Goal: Contribute content

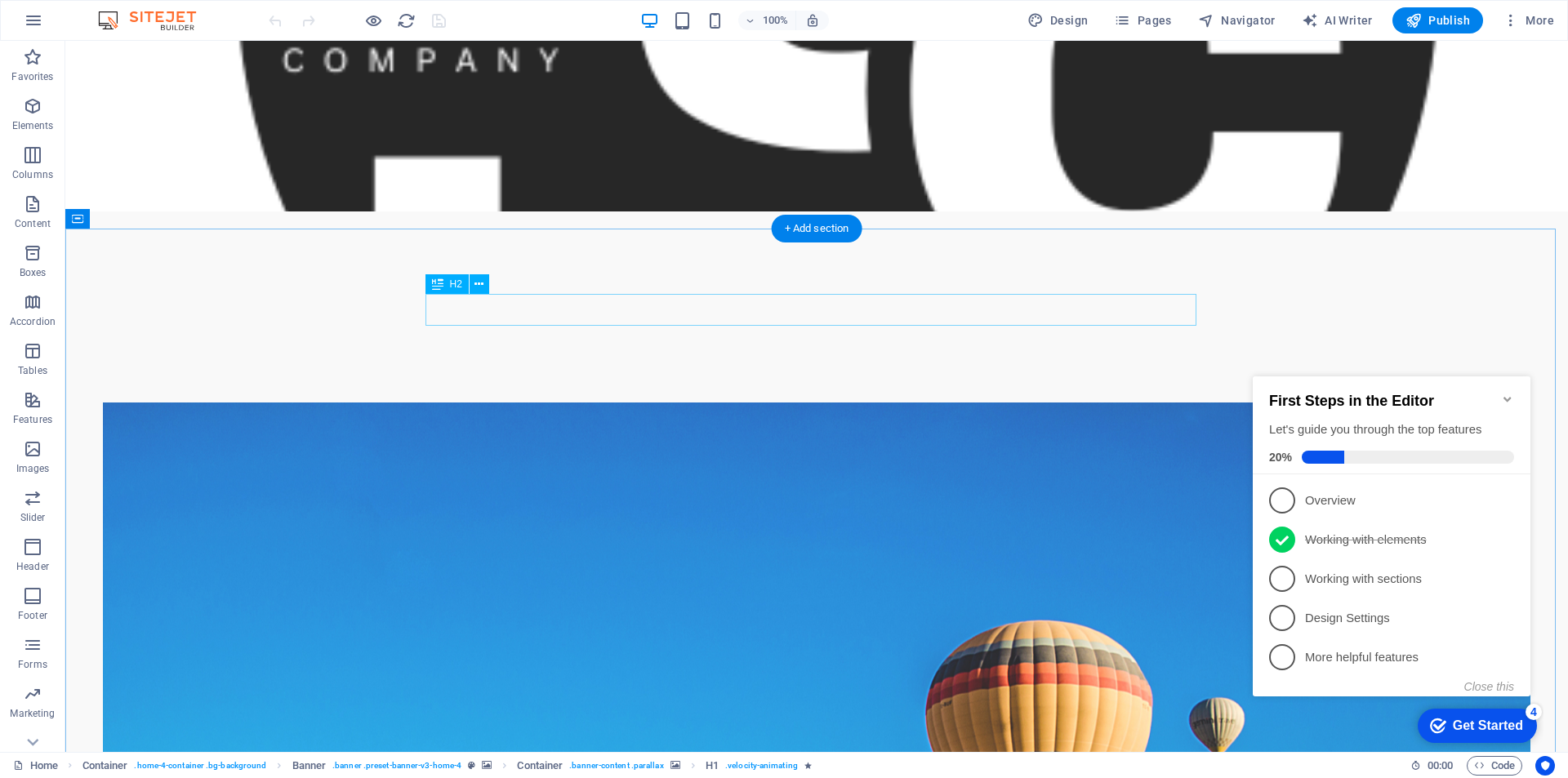
scroll to position [572, 0]
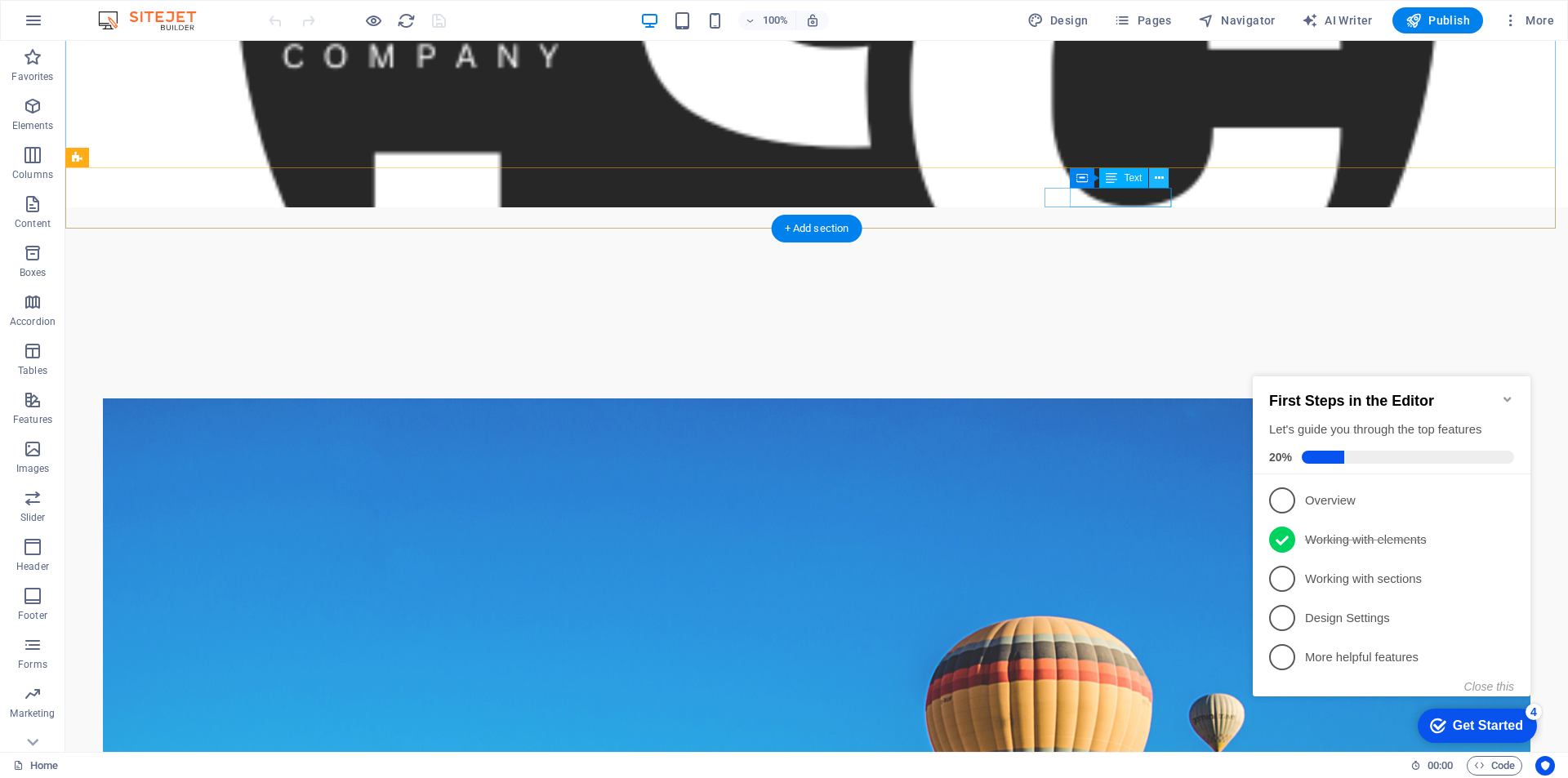
drag, startPoint x: 1118, startPoint y: 198, endPoint x: 1220, endPoint y: 216, distance: 103.6
drag, startPoint x: 1096, startPoint y: 201, endPoint x: 1407, endPoint y: 185, distance: 311.4
drag, startPoint x: 1094, startPoint y: 199, endPoint x: 1081, endPoint y: 198, distance: 13.0
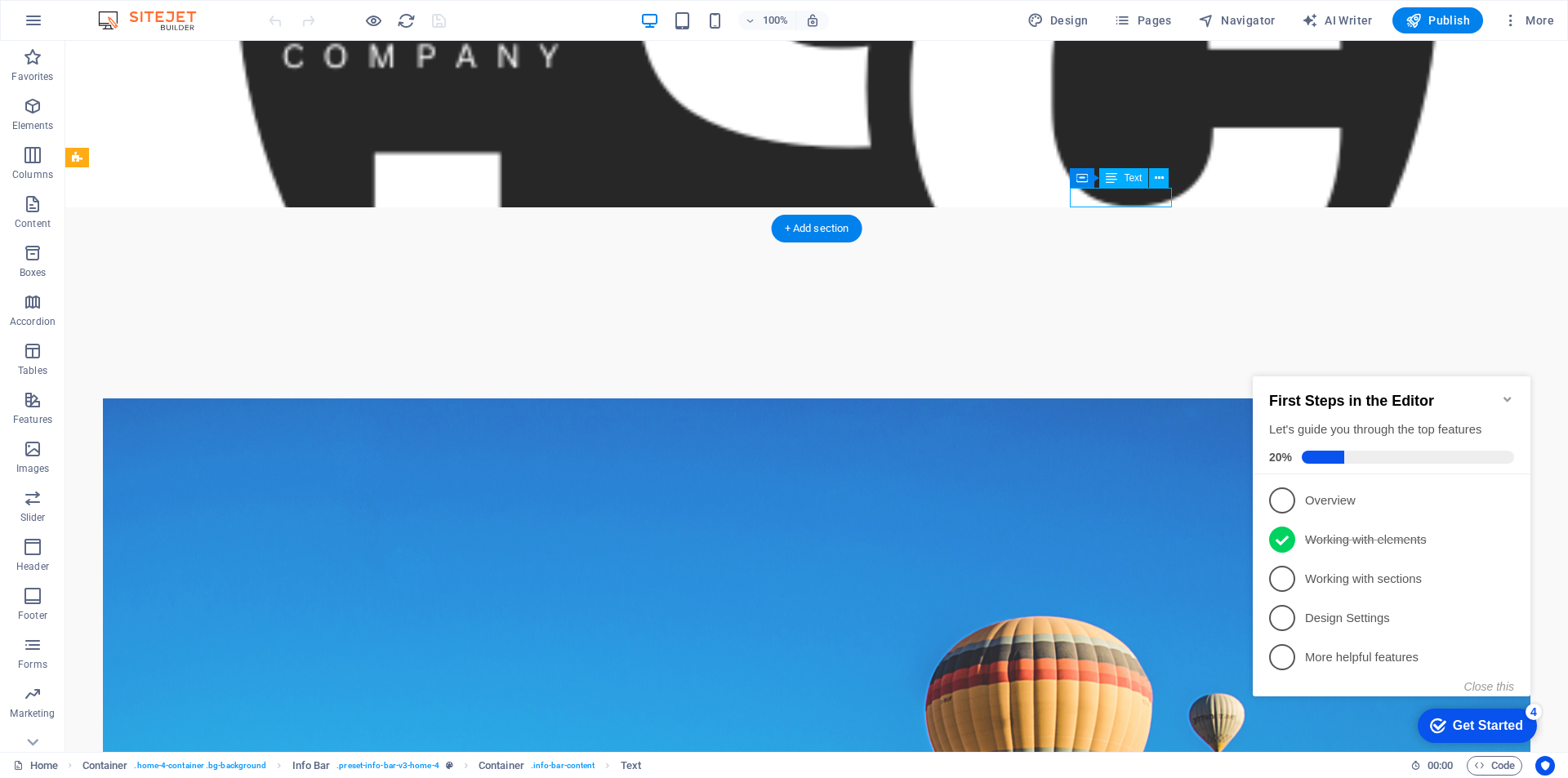
click at [1158, 178] on icon at bounding box center [1159, 179] width 9 height 17
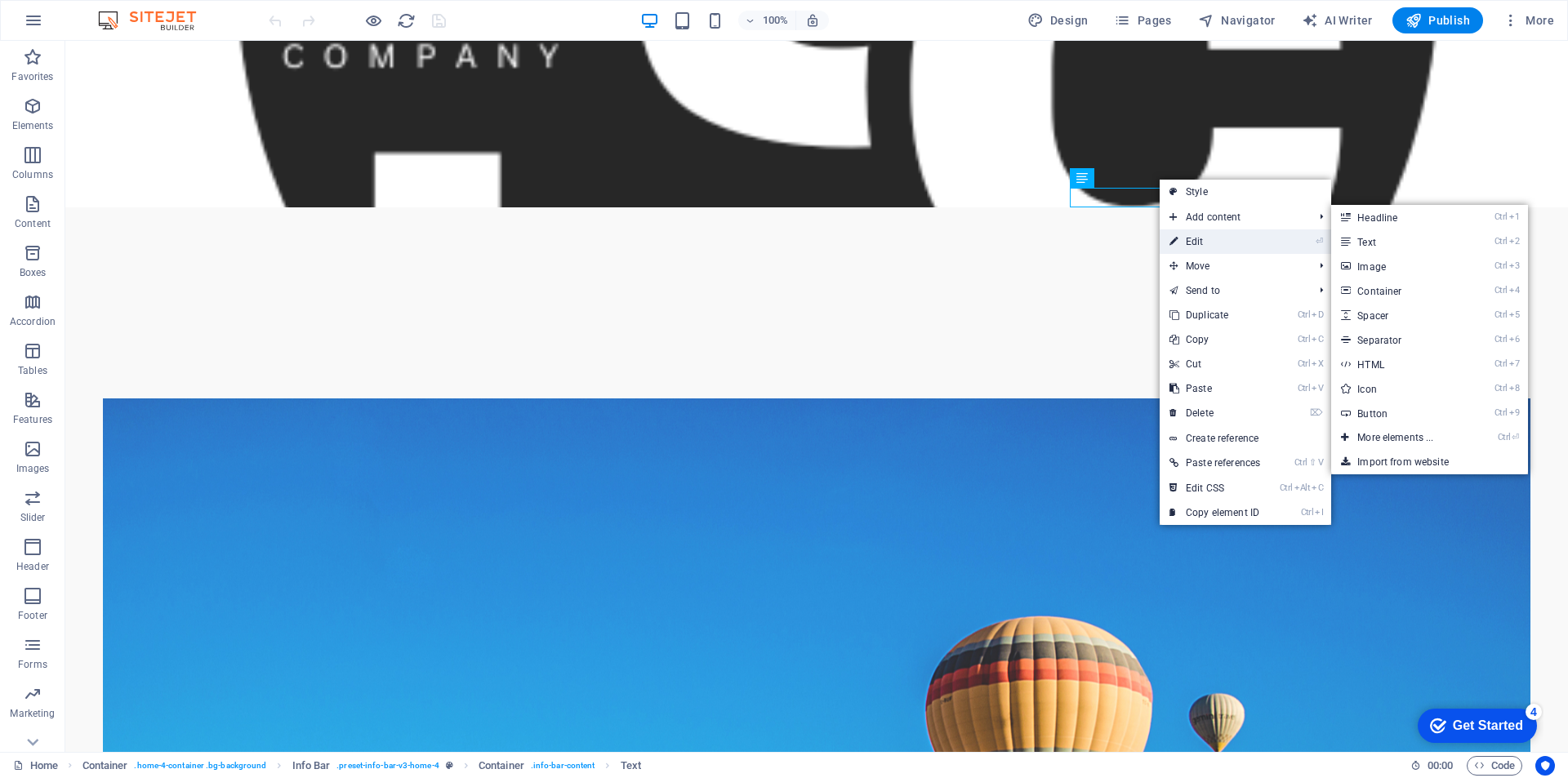
drag, startPoint x: 1204, startPoint y: 243, endPoint x: 794, endPoint y: 191, distance: 413.3
click at [1204, 243] on link "⏎ Edit" at bounding box center [1214, 242] width 110 height 24
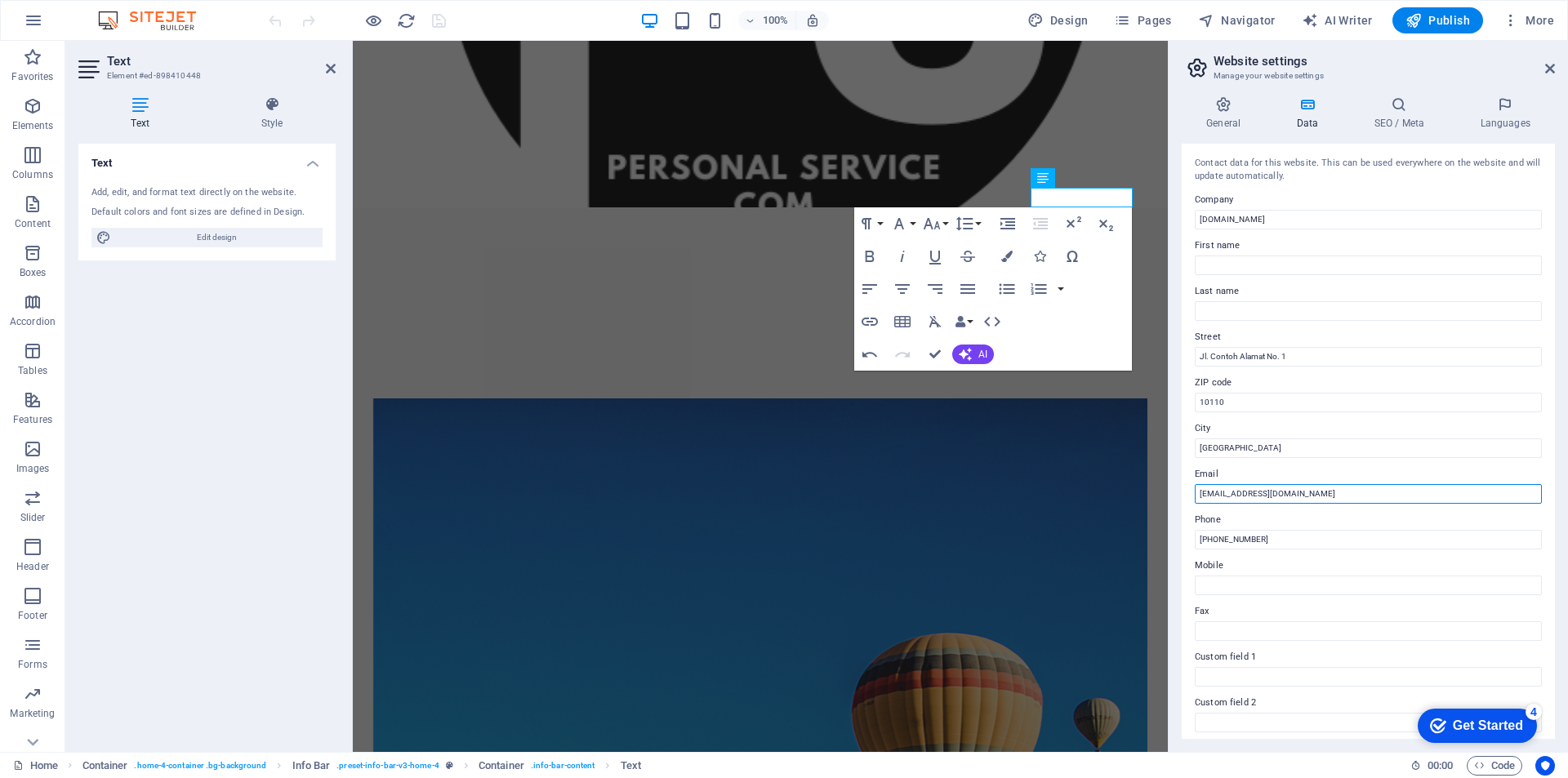
drag, startPoint x: 1218, startPoint y: 492, endPoint x: 1179, endPoint y: 491, distance: 39.0
click at [1179, 491] on div "General Data SEO / Meta Languages Website name [DOMAIN_NAME] Logo Drag files he…" at bounding box center [1368, 417] width 399 height 668
drag, startPoint x: 1219, startPoint y: 491, endPoint x: 1189, endPoint y: 493, distance: 30.1
click at [1189, 493] on div "Contact data for this website. This can be used everywhere on the website and w…" at bounding box center [1368, 442] width 373 height 595
type input "[EMAIL_ADDRESS][DOMAIN_NAME]"
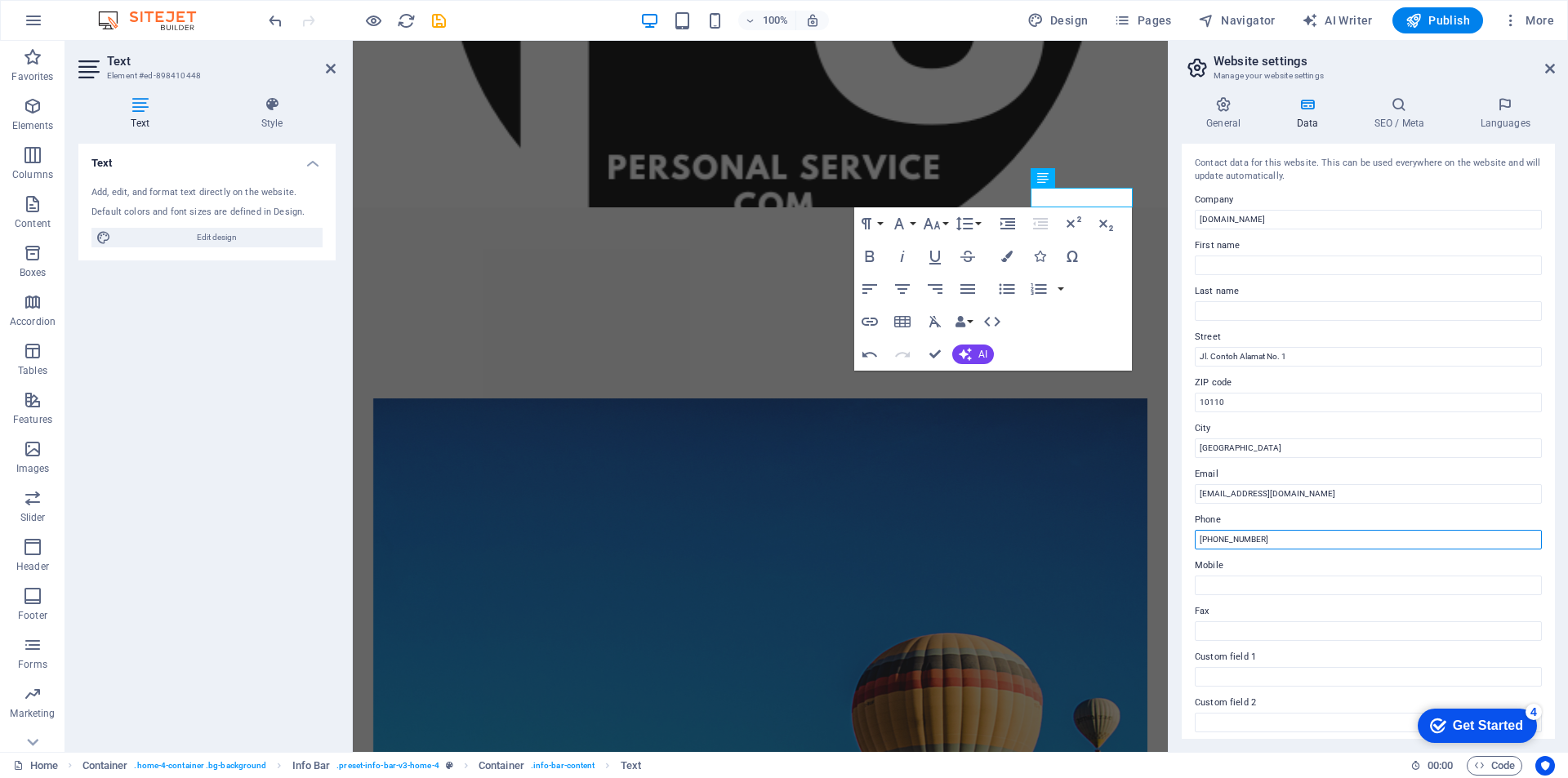
drag, startPoint x: 1276, startPoint y: 537, endPoint x: 1220, endPoint y: 536, distance: 56.0
click at [1215, 537] on input "[PHONE_NUMBER]" at bounding box center [1368, 539] width 347 height 20
type input "[PHONE_NUMBER]"
click at [1227, 588] on input "Mobile" at bounding box center [1368, 585] width 347 height 20
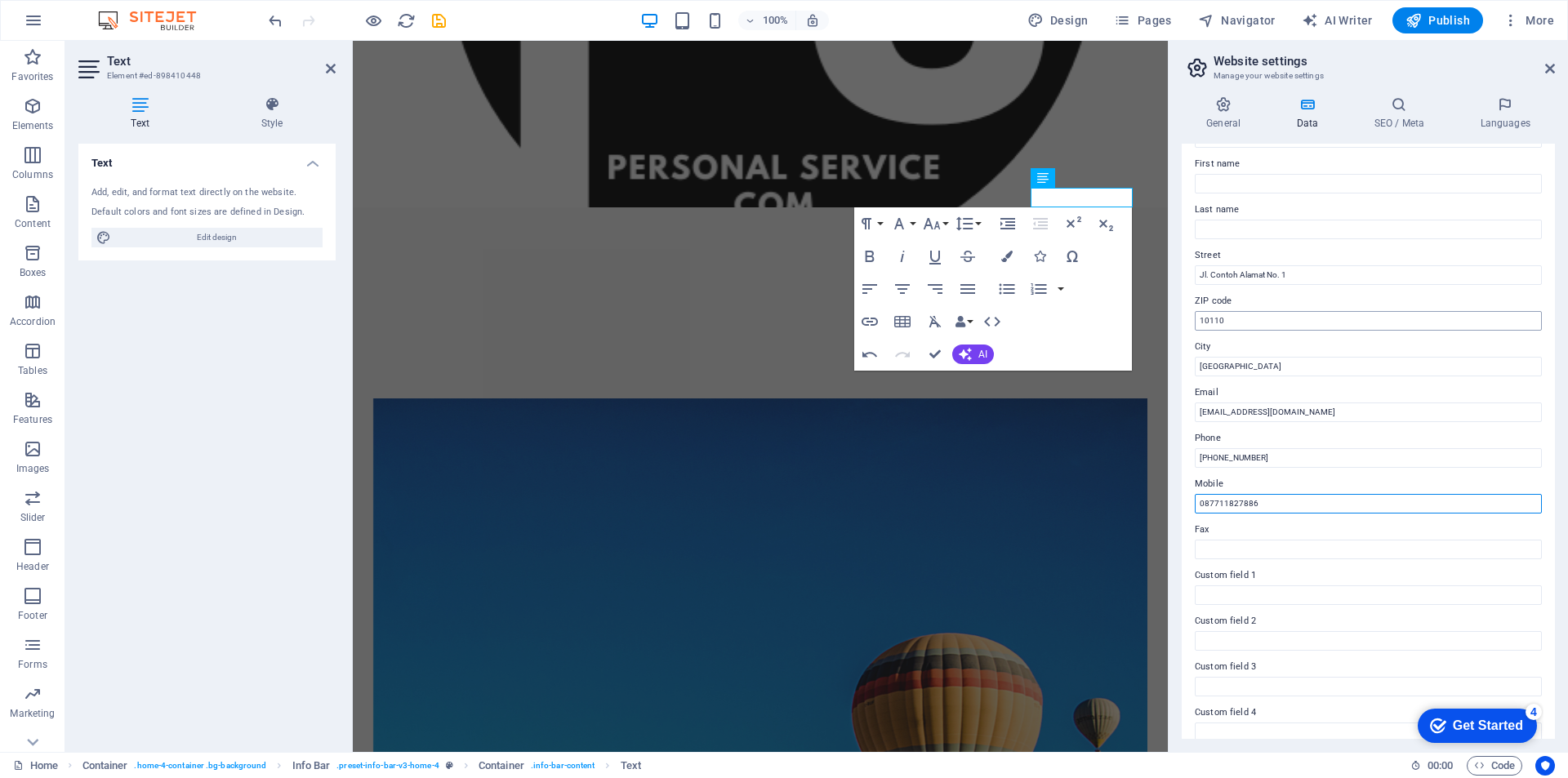
type input "087711827886"
drag, startPoint x: 1238, startPoint y: 322, endPoint x: 1214, endPoint y: 345, distance: 33.2
click at [1195, 323] on input "10110" at bounding box center [1368, 321] width 347 height 20
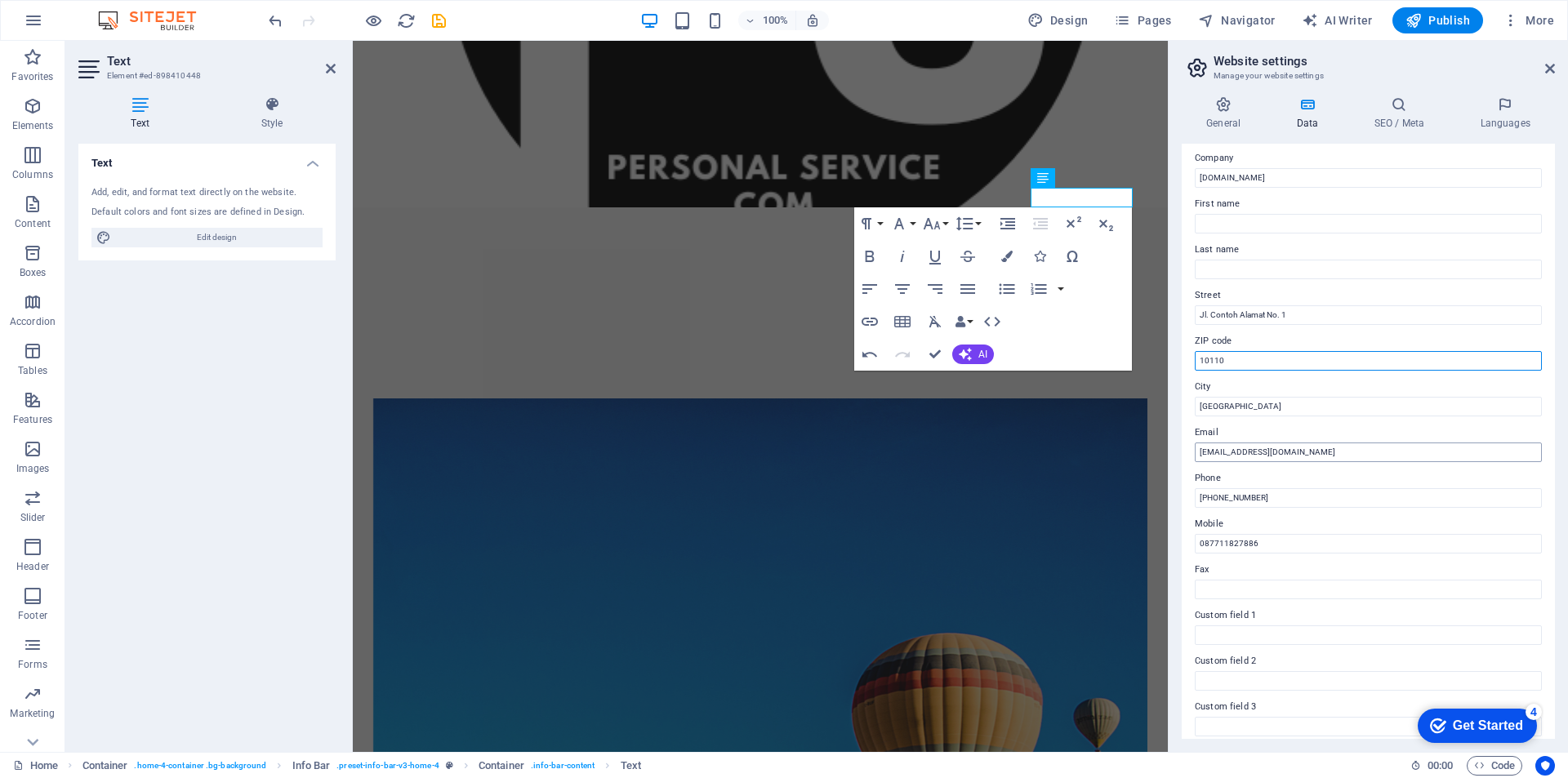
scroll to position [0, 0]
drag, startPoint x: 1301, startPoint y: 353, endPoint x: 1187, endPoint y: 359, distance: 114.2
click at [1187, 359] on div "Contact data for this website. This can be used everywhere on the website and w…" at bounding box center [1368, 442] width 373 height 595
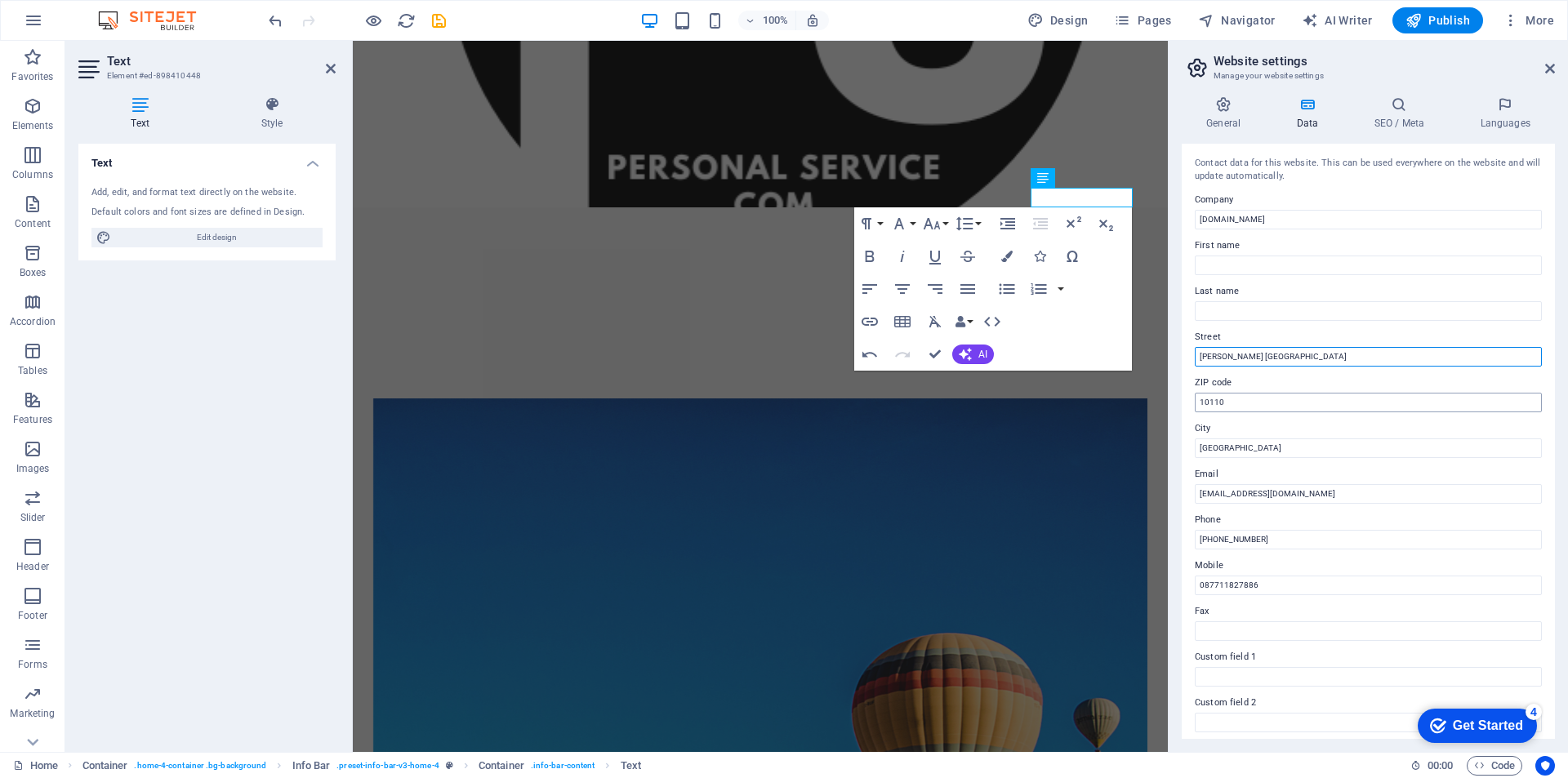
type input "[PERSON_NAME] [GEOGRAPHIC_DATA]"
drag, startPoint x: 1235, startPoint y: 403, endPoint x: 1181, endPoint y: 403, distance: 54.0
click at [1181, 403] on div "General Data SEO / Meta Languages Website name [DOMAIN_NAME] Logo Drag files he…" at bounding box center [1368, 417] width 399 height 668
type input "12310"
click at [1552, 66] on icon at bounding box center [1549, 68] width 9 height 13
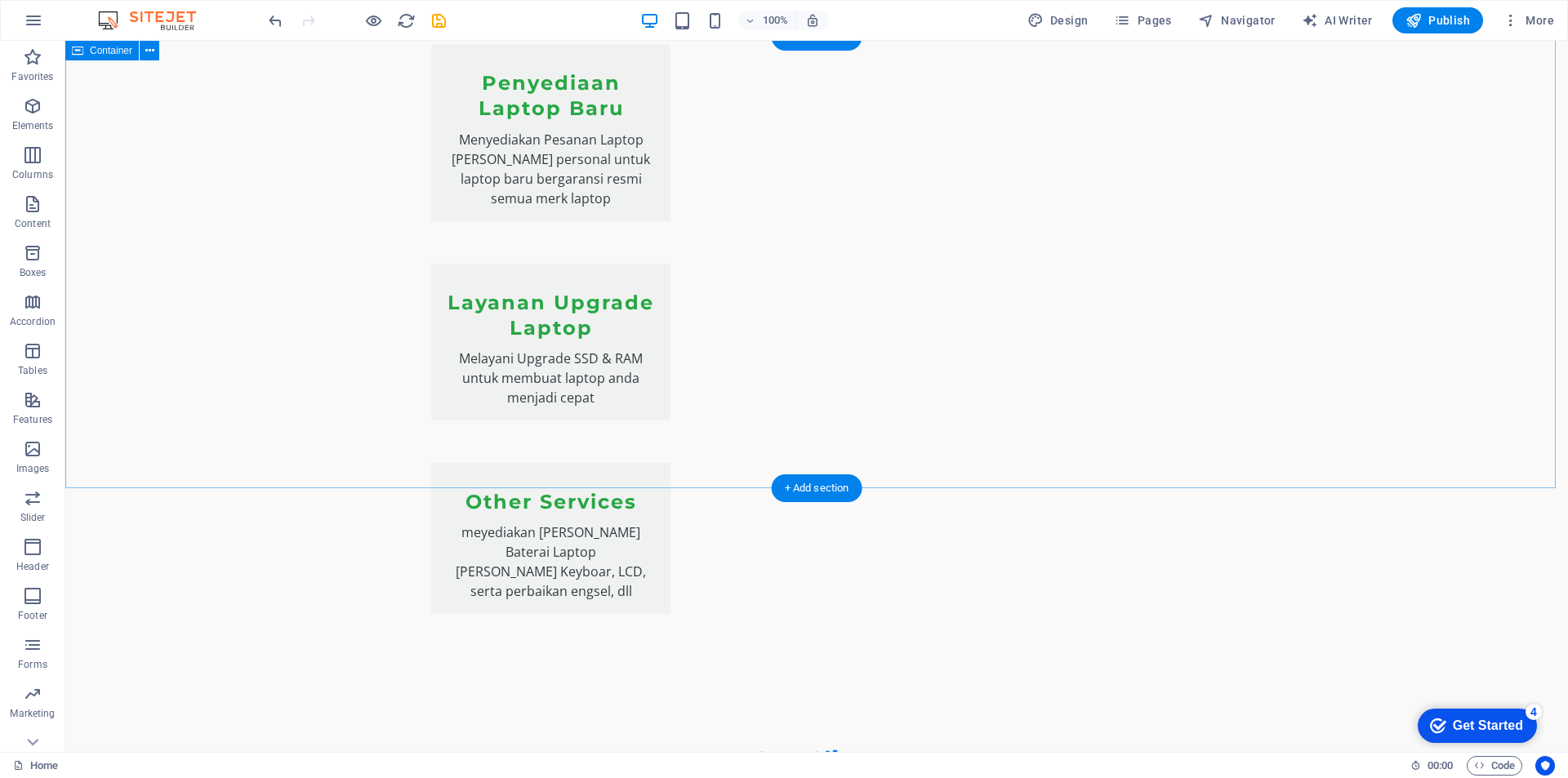
scroll to position [2650, 0]
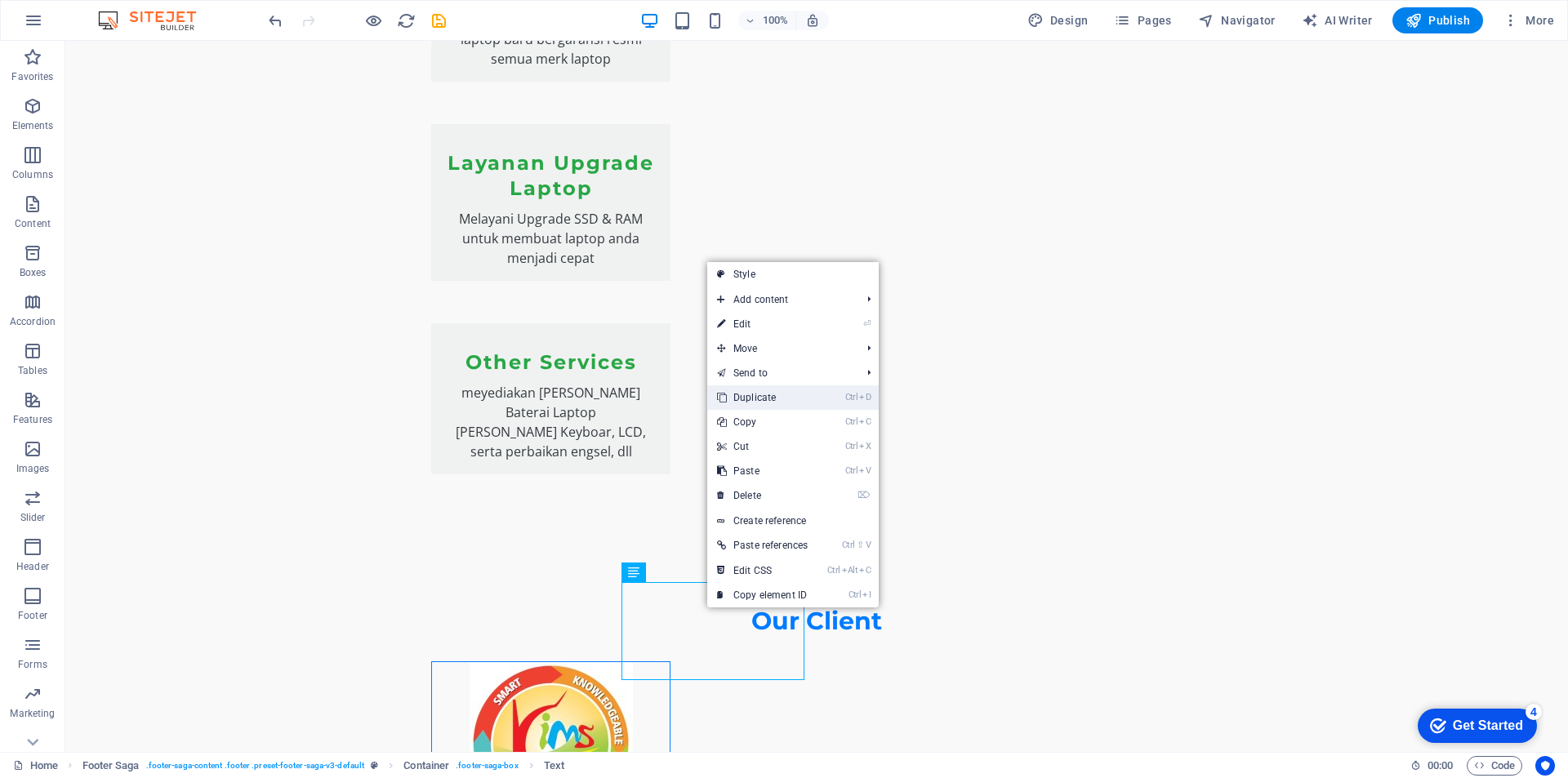
click at [797, 397] on link "Ctrl D Duplicate" at bounding box center [762, 398] width 110 height 24
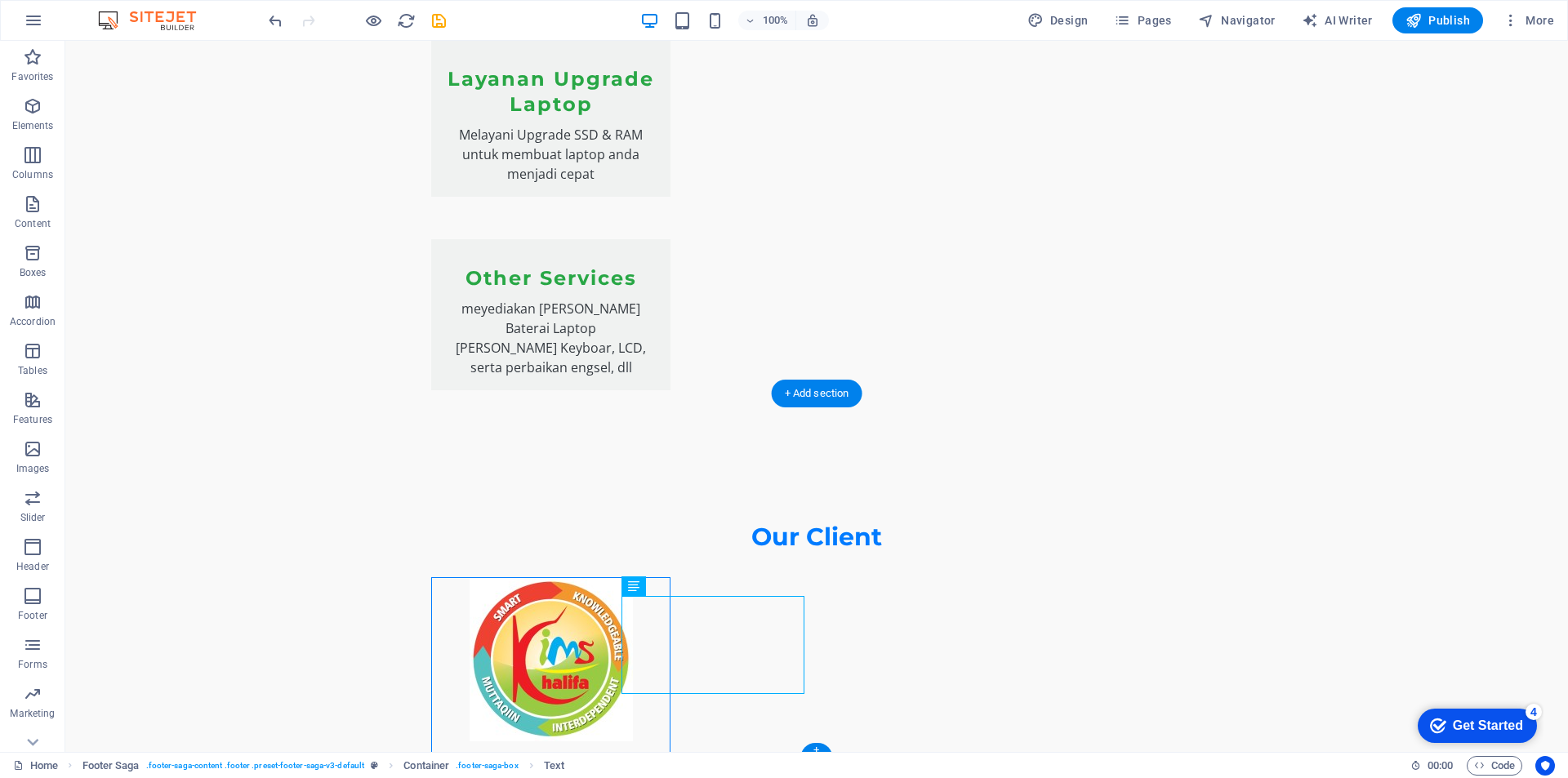
scroll to position [2741, 0]
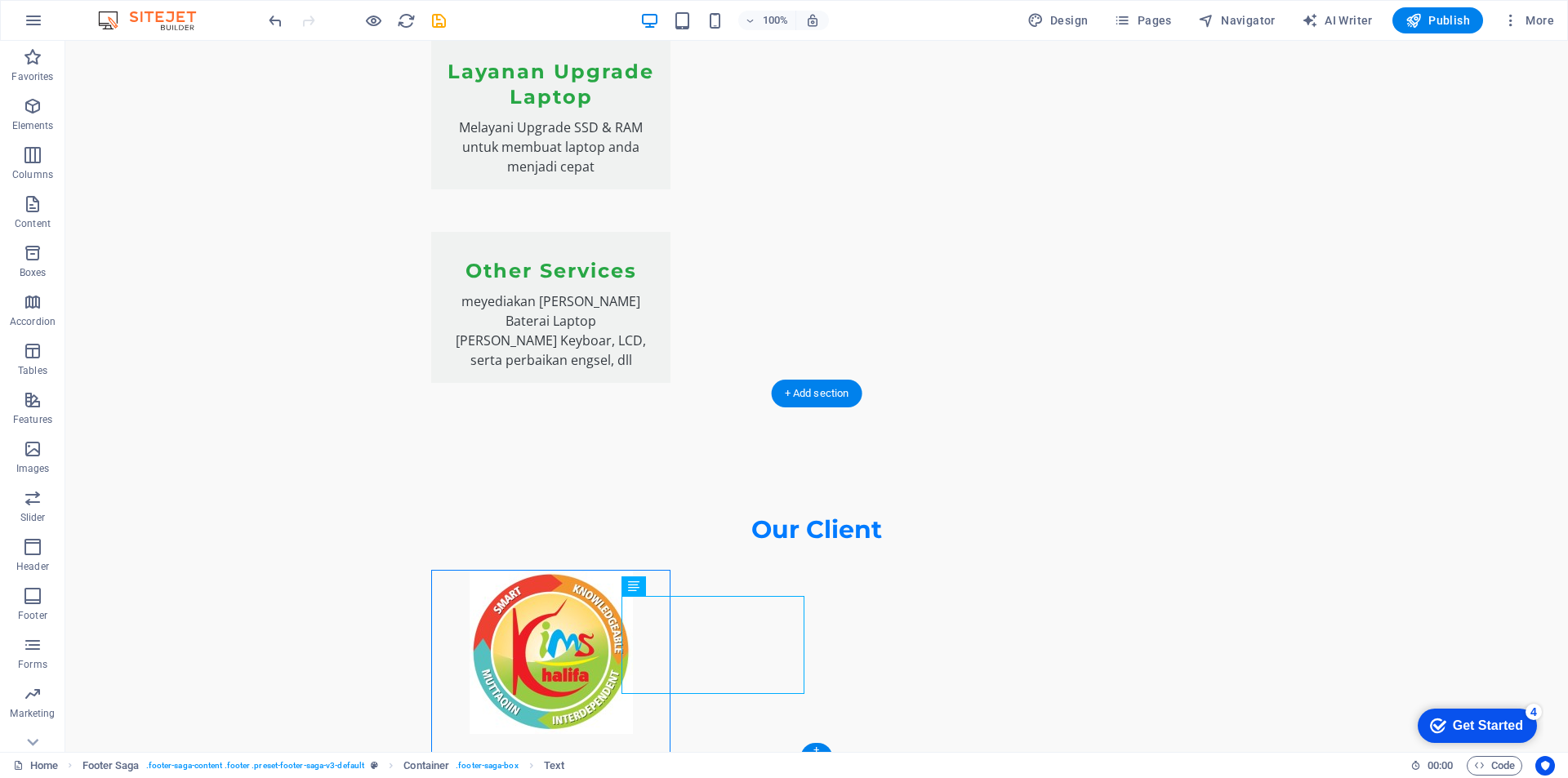
drag, startPoint x: 743, startPoint y: 720, endPoint x: 850, endPoint y: 675, distance: 116.1
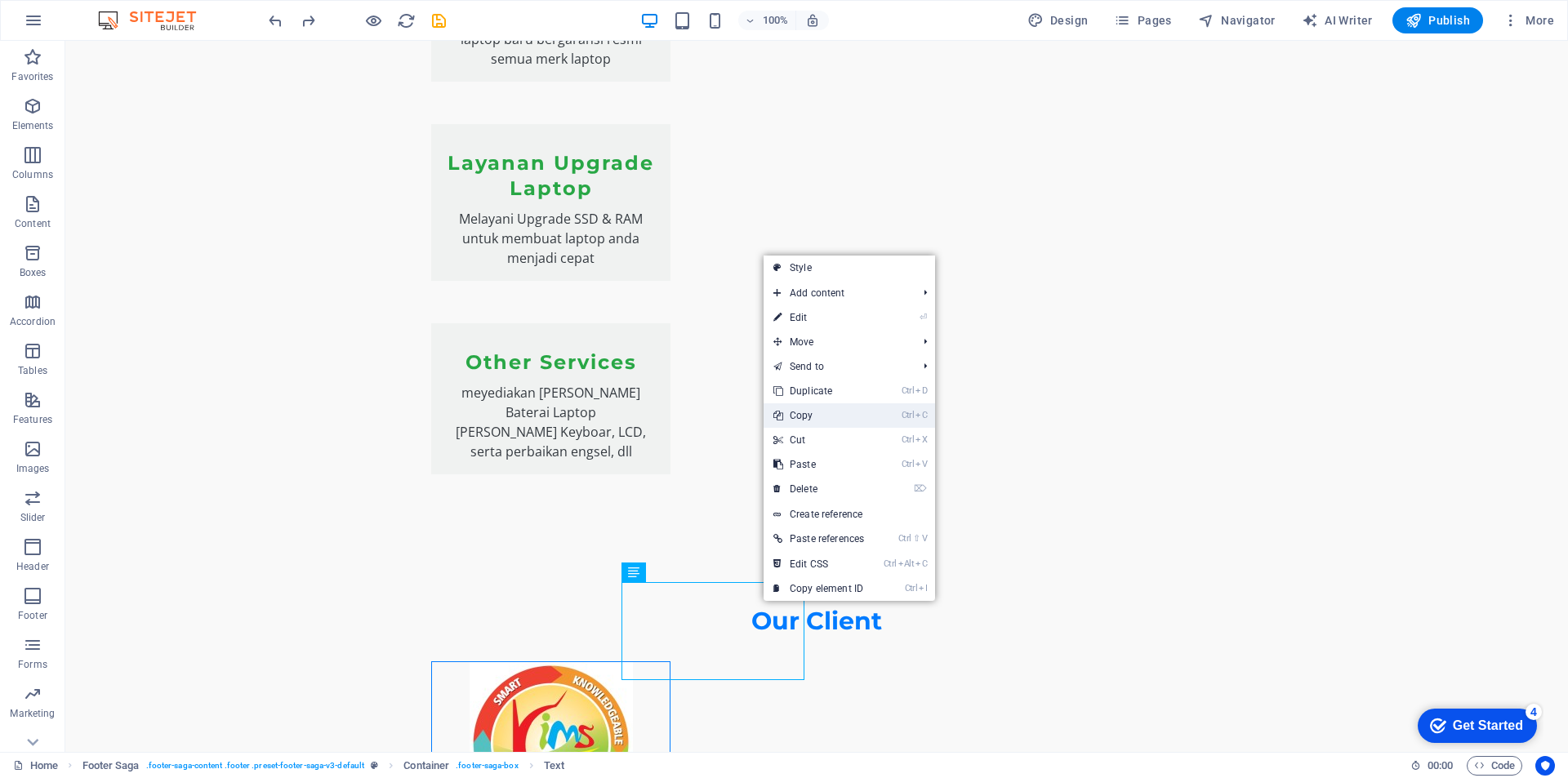
click at [818, 417] on link "Ctrl C Copy" at bounding box center [818, 416] width 110 height 24
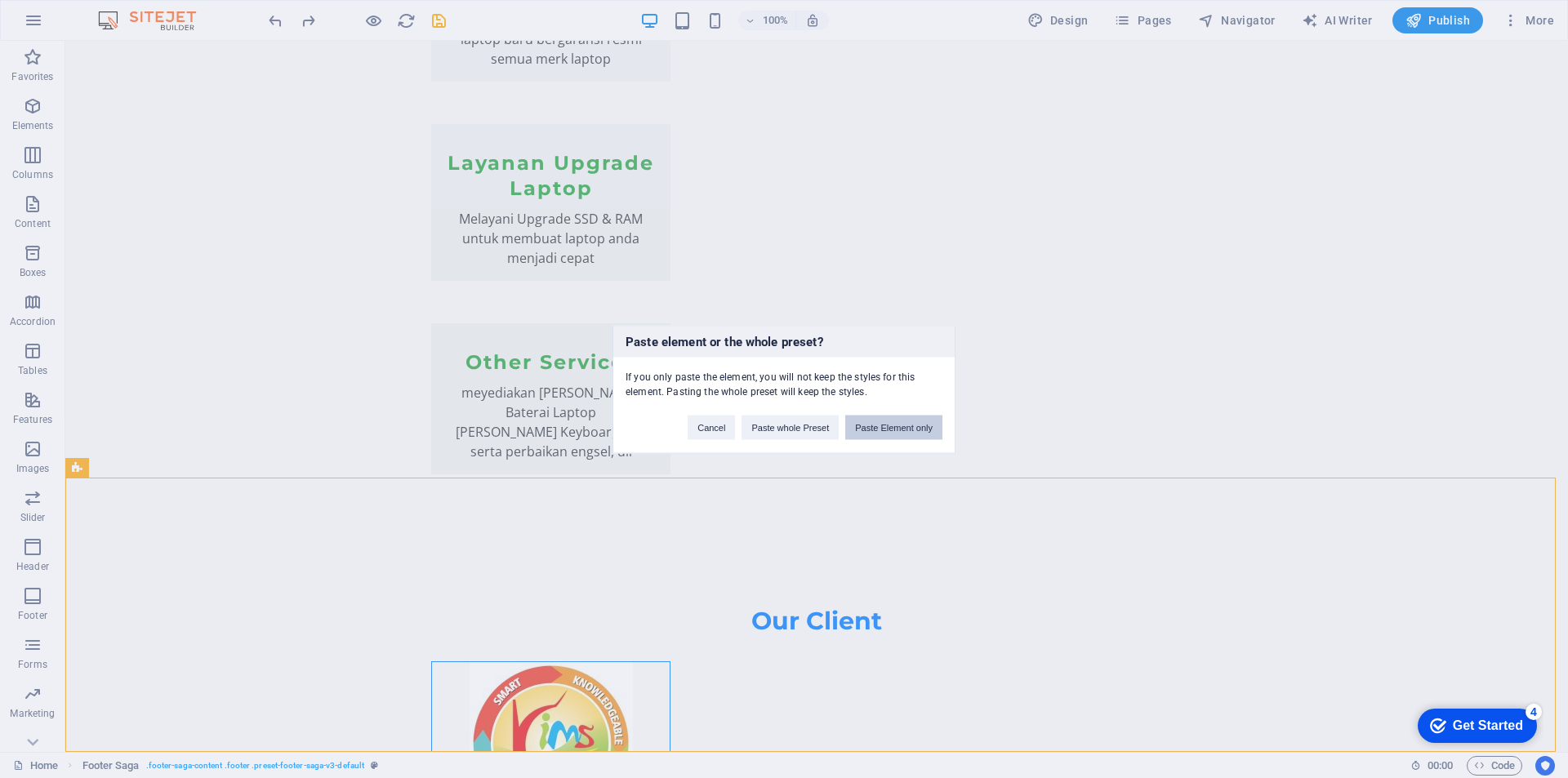
click at [881, 426] on button "Paste Element only" at bounding box center [894, 427] width 97 height 24
click at [784, 427] on button "Paste whole Preset" at bounding box center [790, 427] width 97 height 24
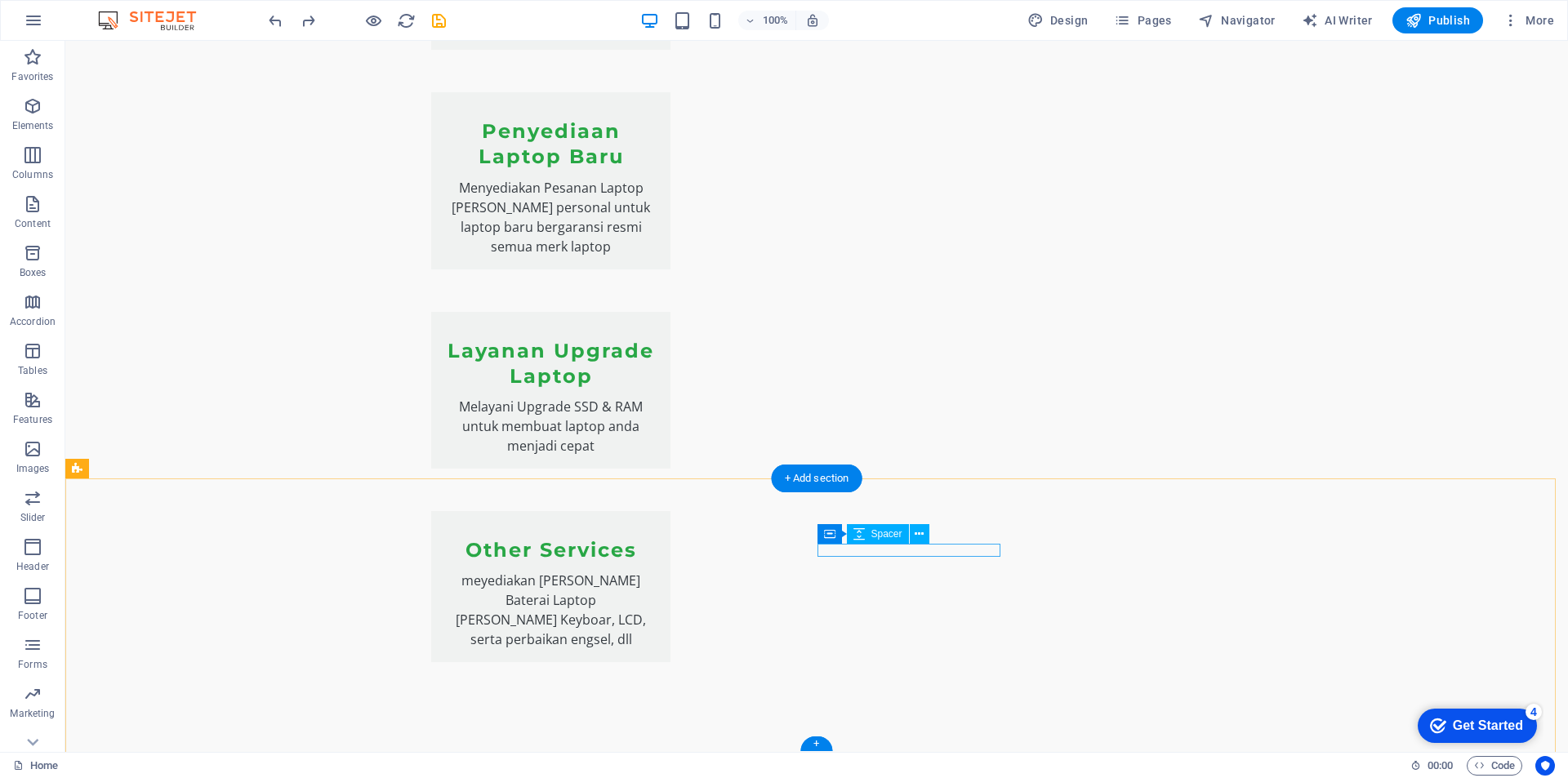
scroll to position [2312, 0]
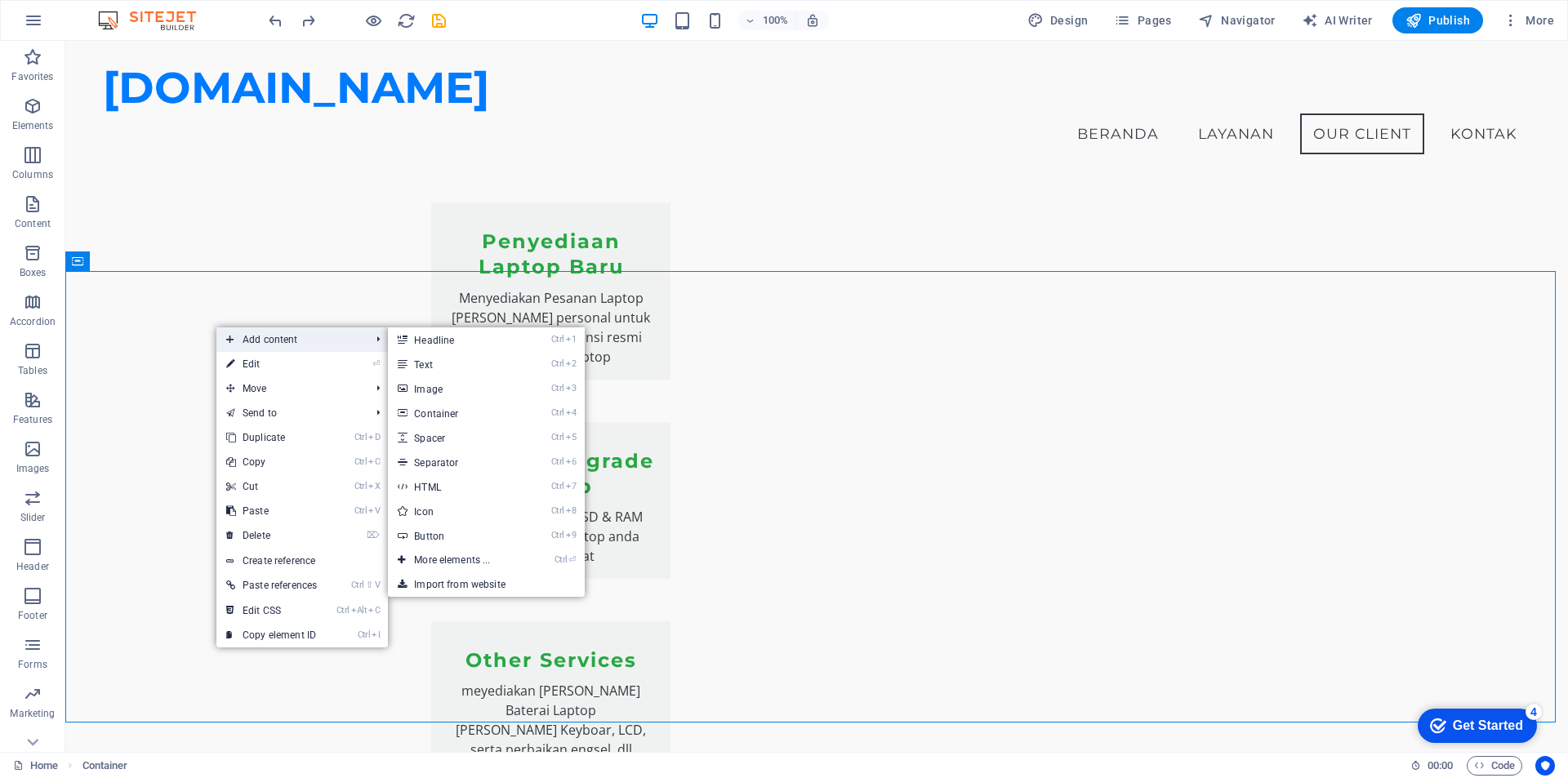
click at [253, 343] on span "Add content" at bounding box center [290, 340] width 147 height 24
click at [453, 338] on link "Ctrl 1 Headline" at bounding box center [455, 340] width 135 height 24
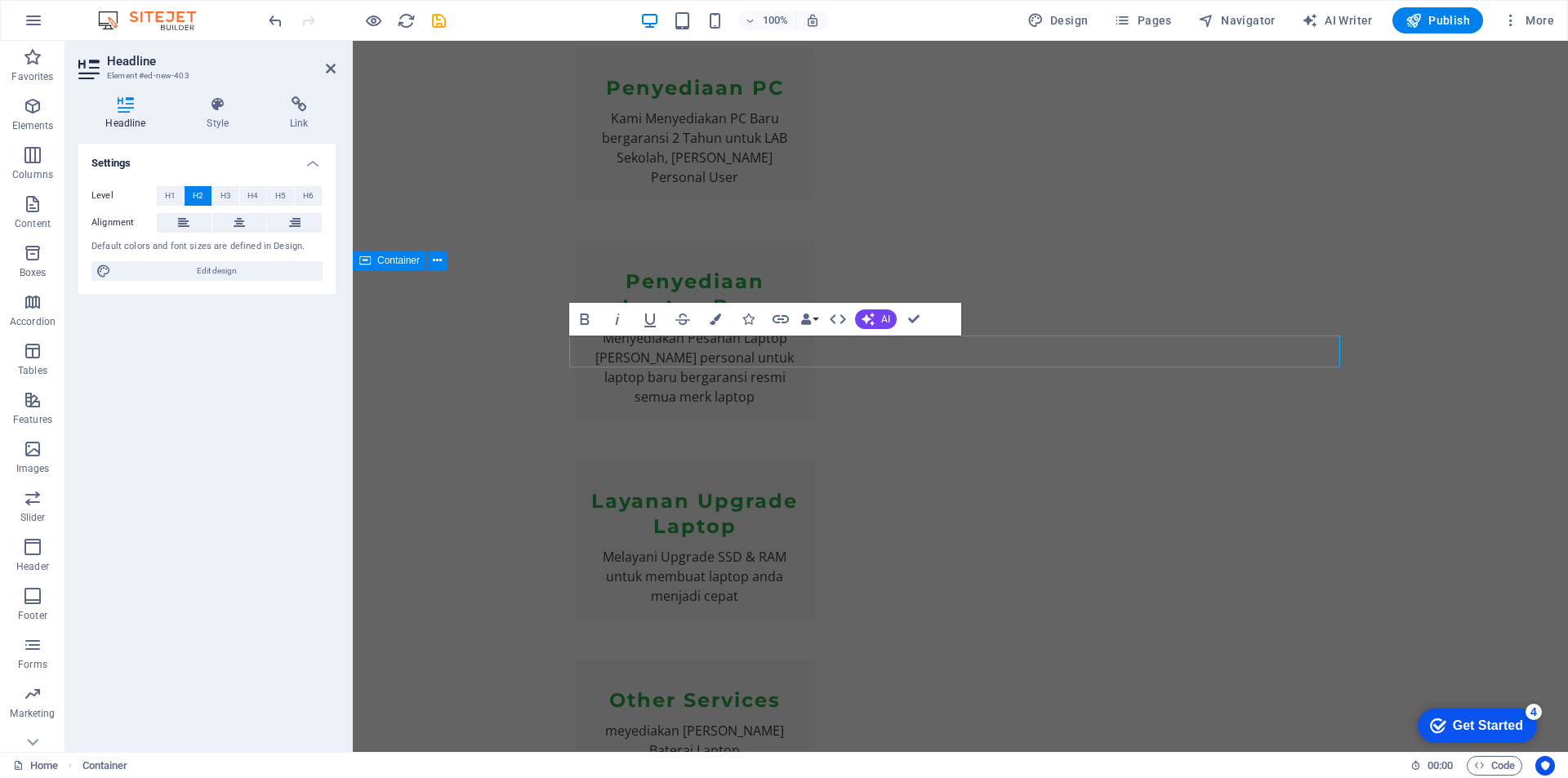
scroll to position [2406, 0]
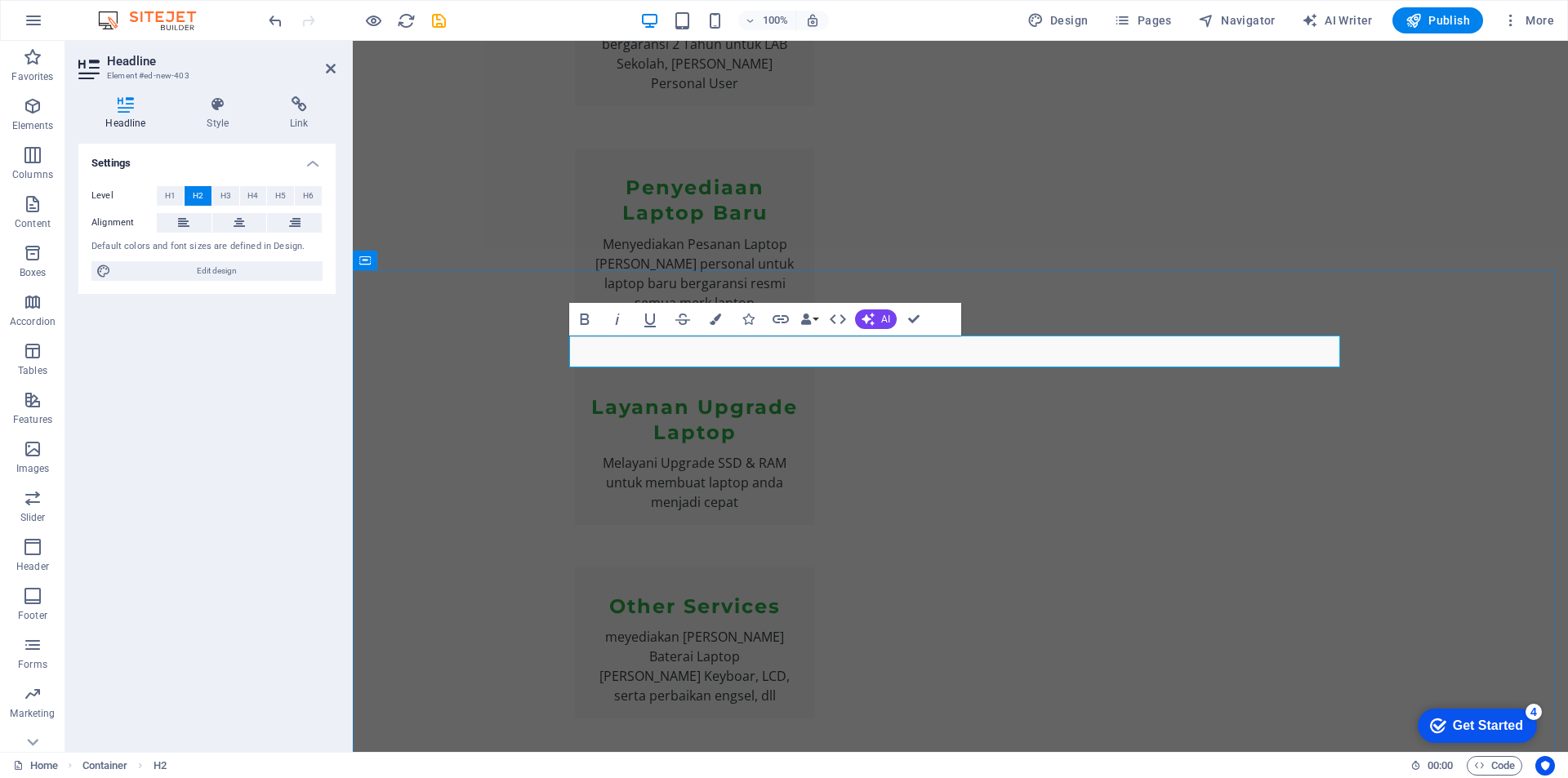
drag, startPoint x: 801, startPoint y: 355, endPoint x: 544, endPoint y: 354, distance: 257.0
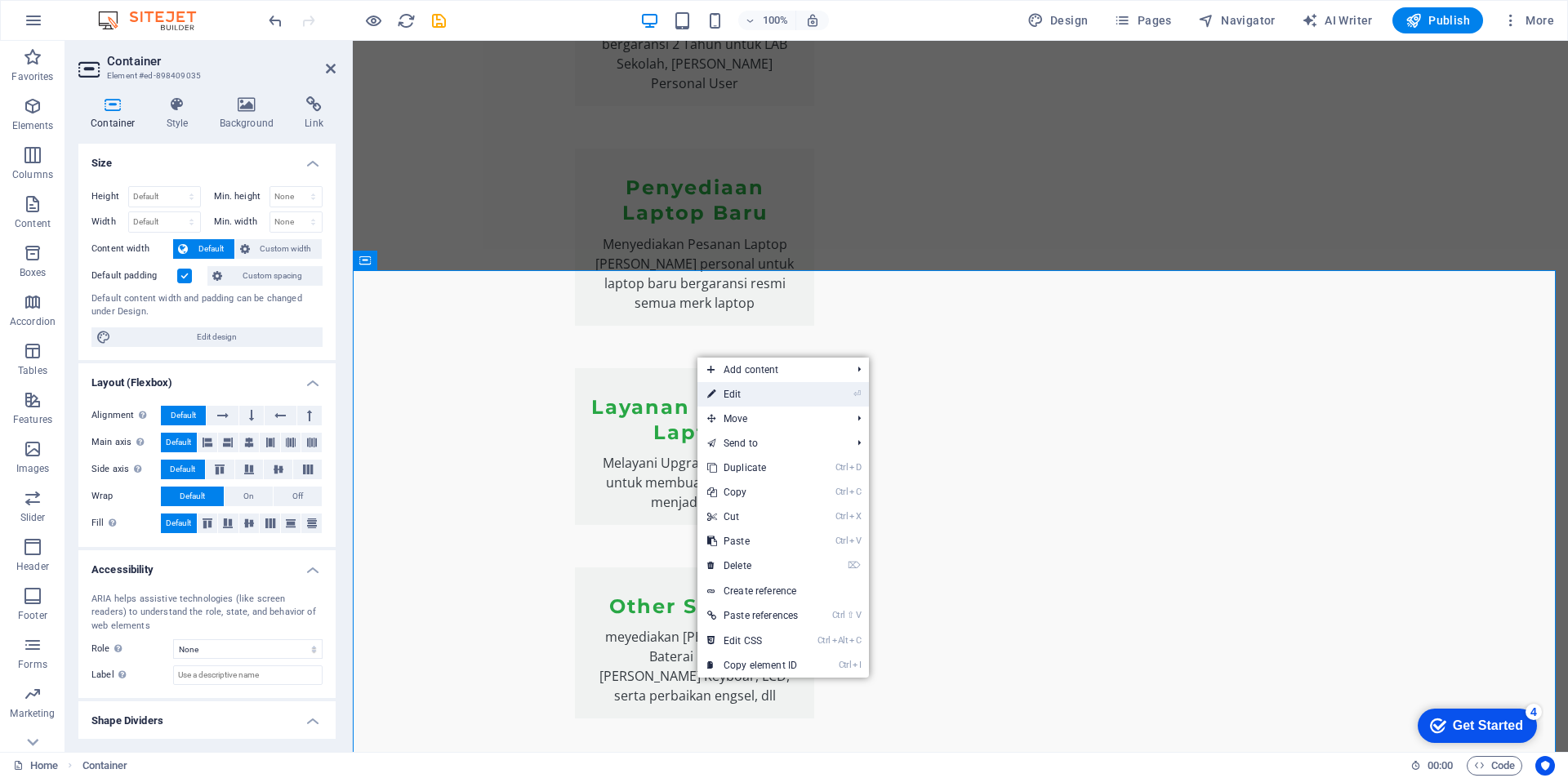
click at [733, 396] on link "⏎ Edit" at bounding box center [753, 394] width 110 height 24
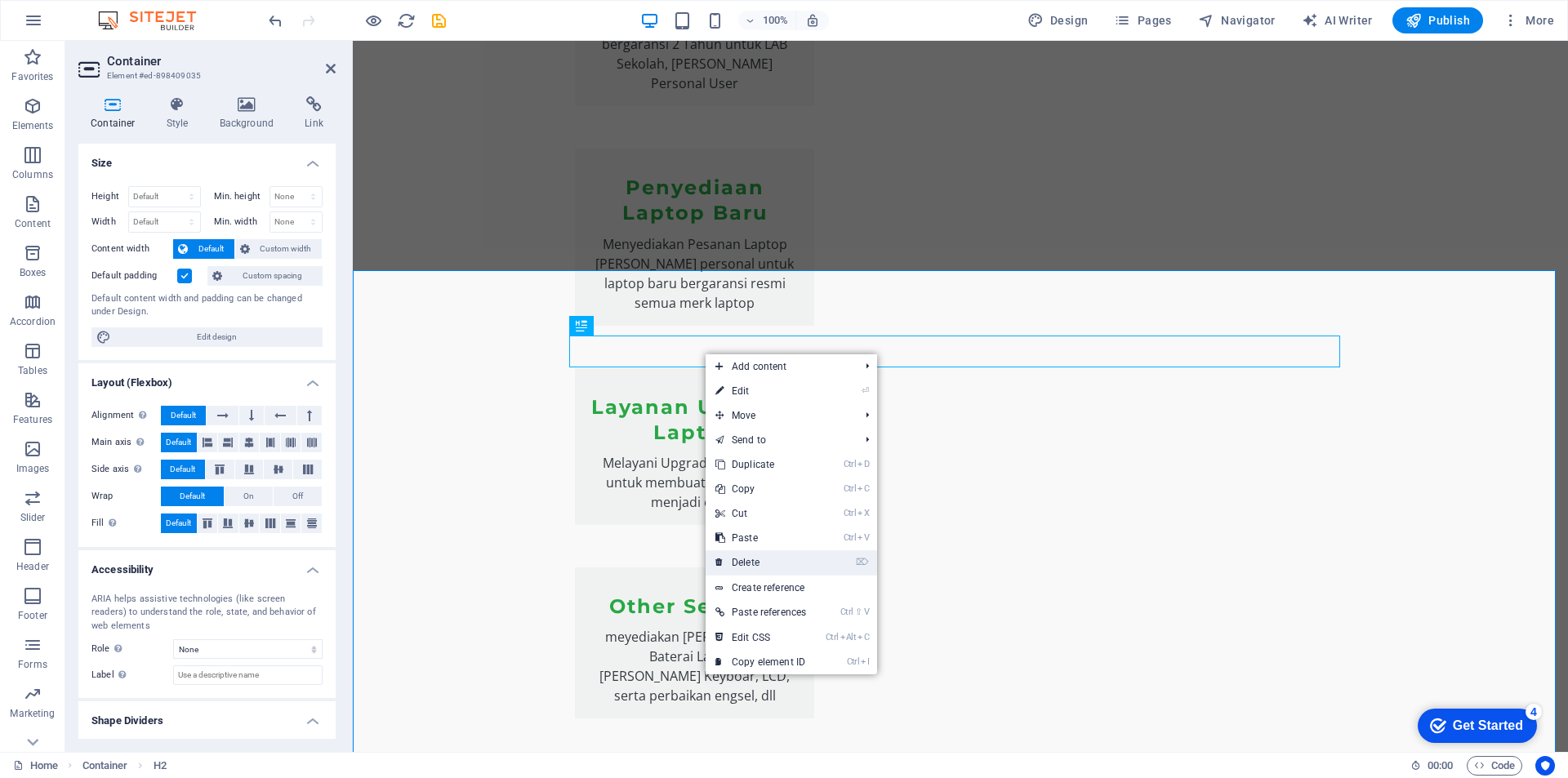
click at [770, 560] on link "⌦ Delete" at bounding box center [761, 562] width 110 height 24
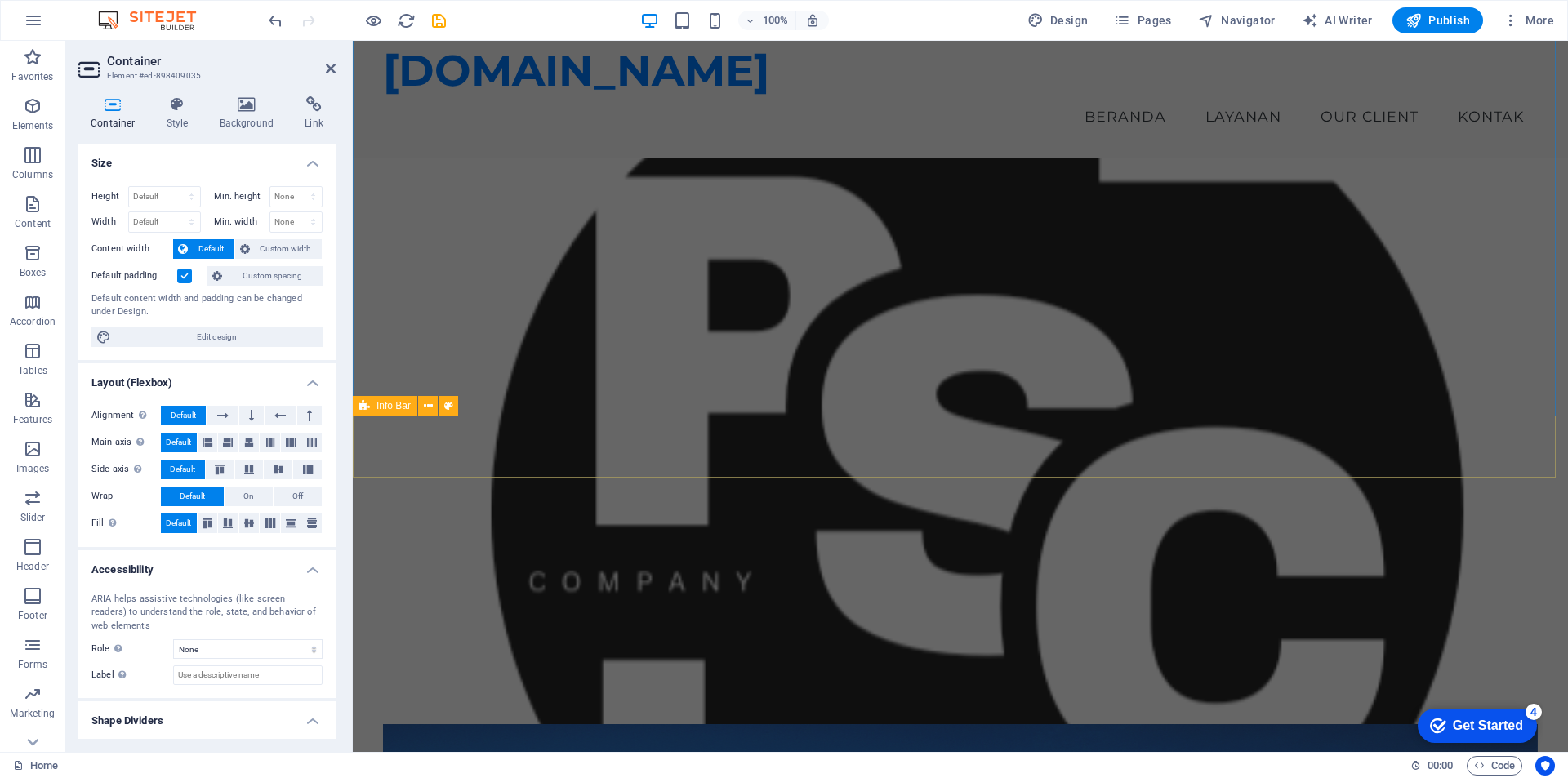
scroll to position [0, 0]
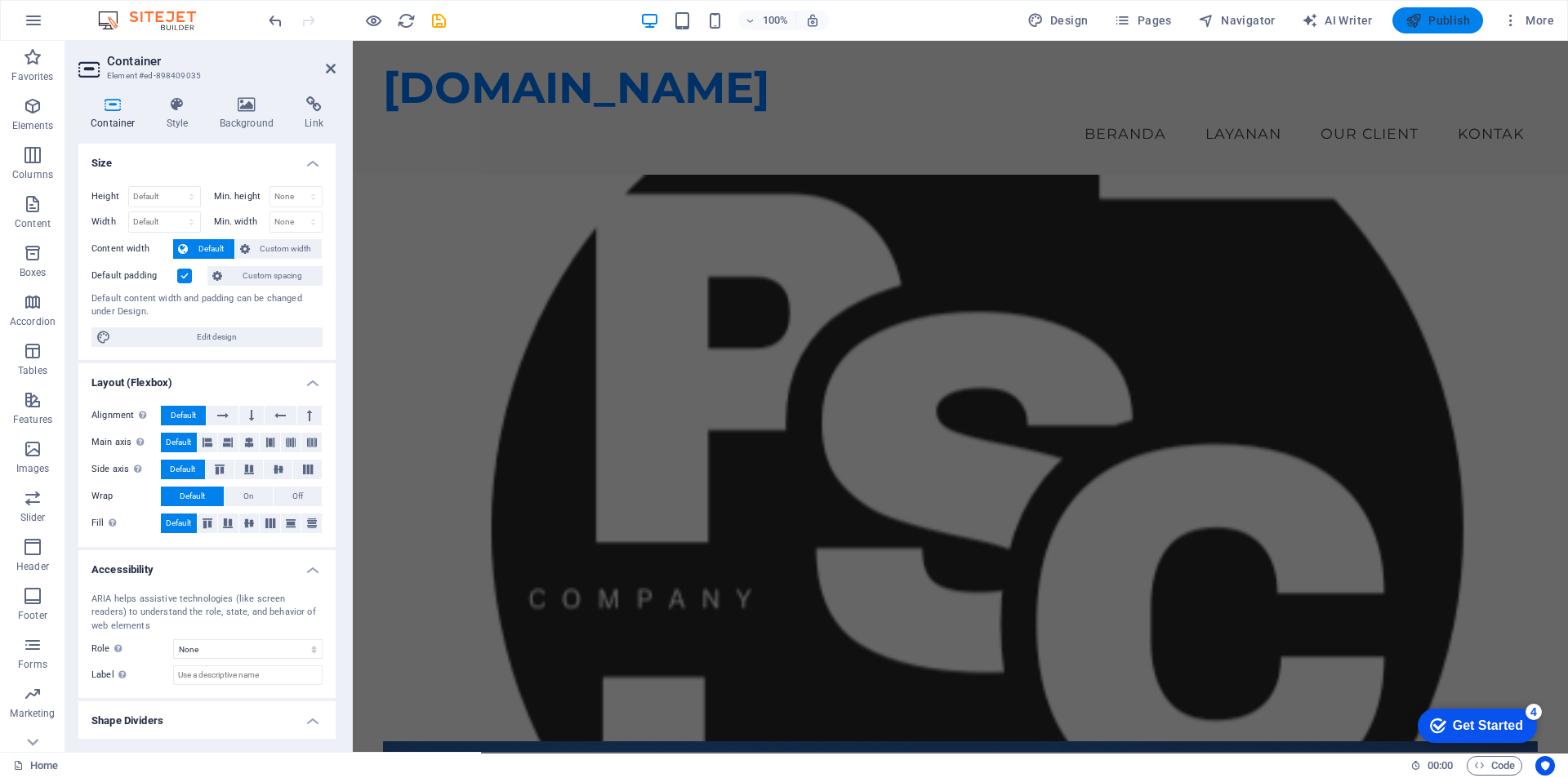
click at [1444, 22] on span "Publish" at bounding box center [1437, 20] width 65 height 16
